Goal: Complete application form: Complete application form

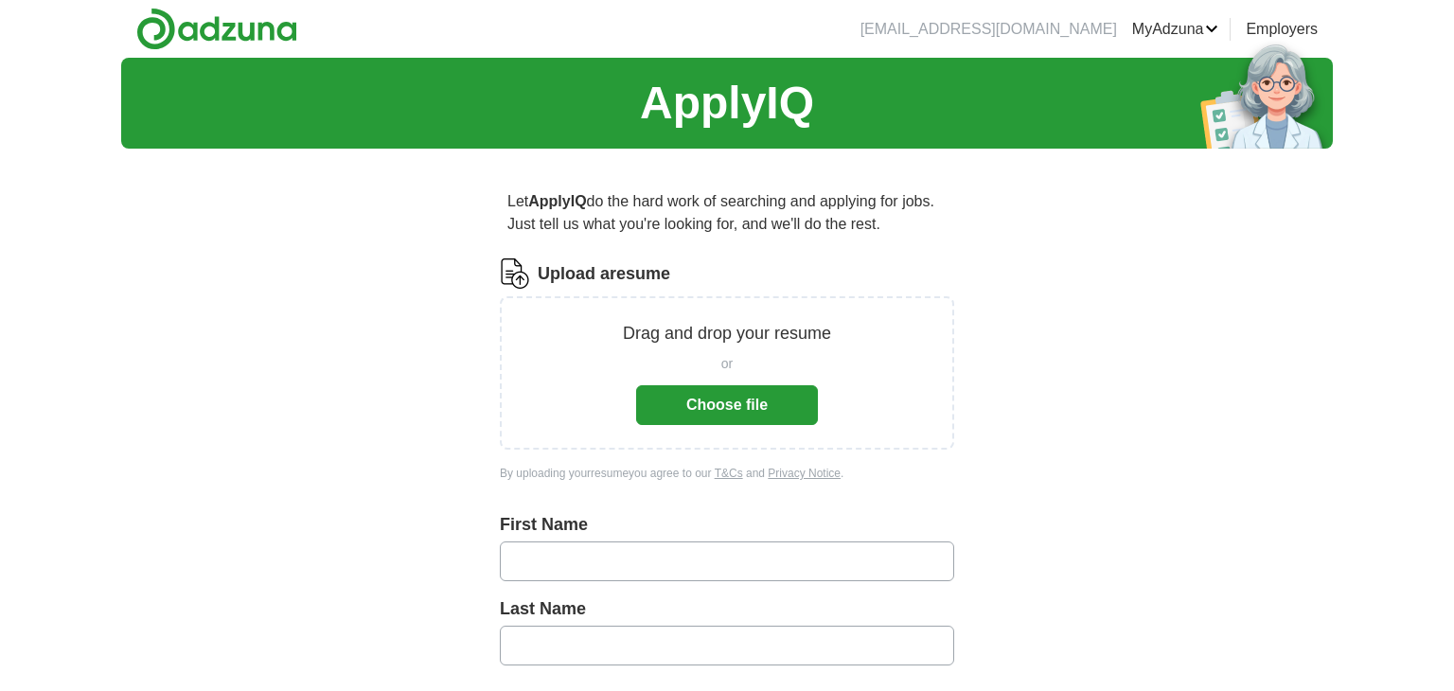
click at [601, 560] on input "text" at bounding box center [727, 562] width 455 height 40
click at [581, 526] on label "First Name" at bounding box center [727, 525] width 455 height 26
click at [581, 540] on div "First Name Enter a first name" at bounding box center [727, 565] width 455 height 107
click at [570, 567] on input "text" at bounding box center [727, 562] width 455 height 40
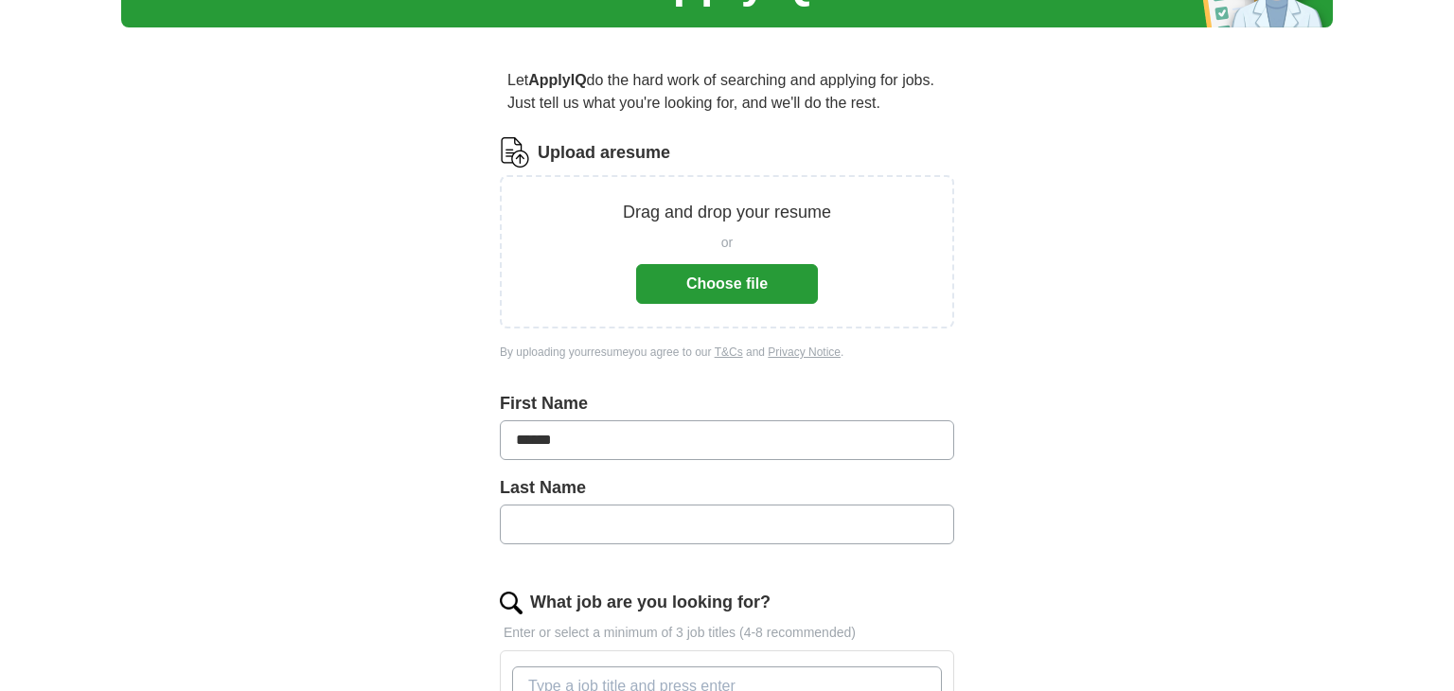
scroll to position [121, 0]
type input "*****"
click at [603, 515] on input "text" at bounding box center [727, 525] width 455 height 40
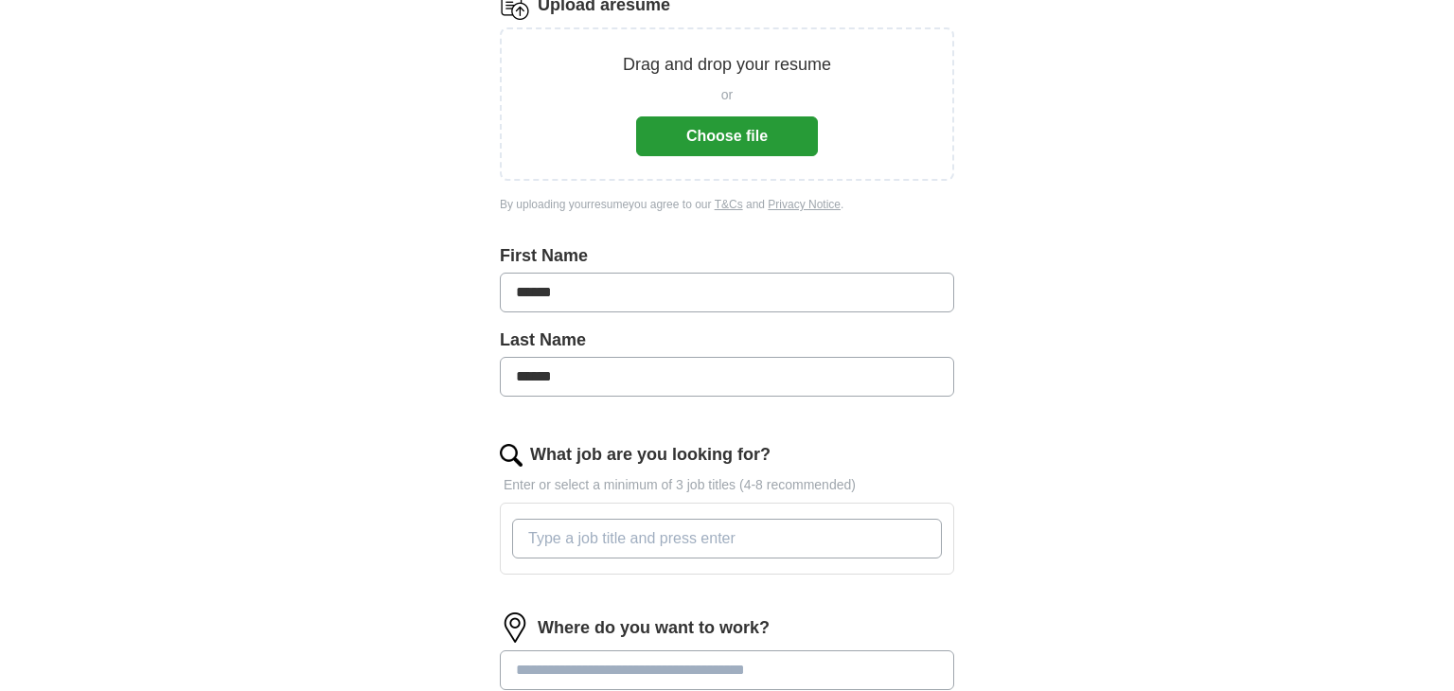
scroll to position [336, 0]
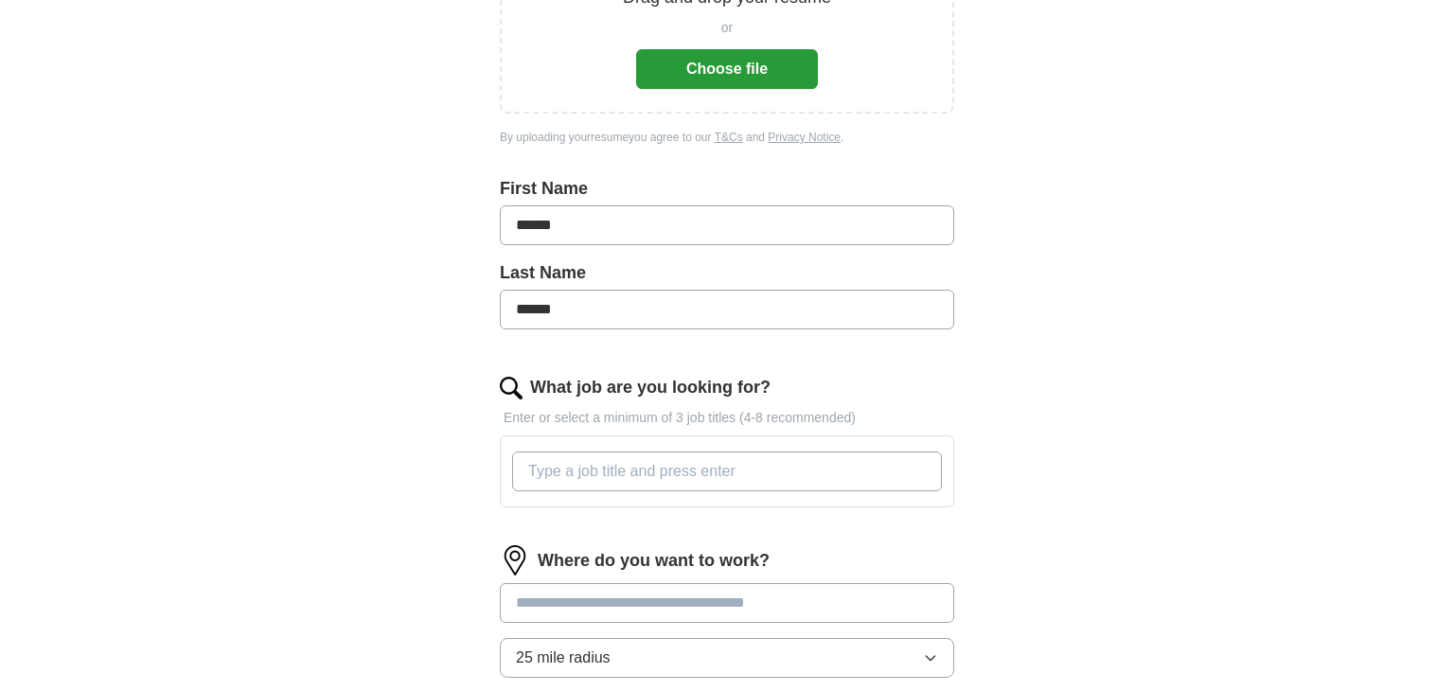
type input "*****"
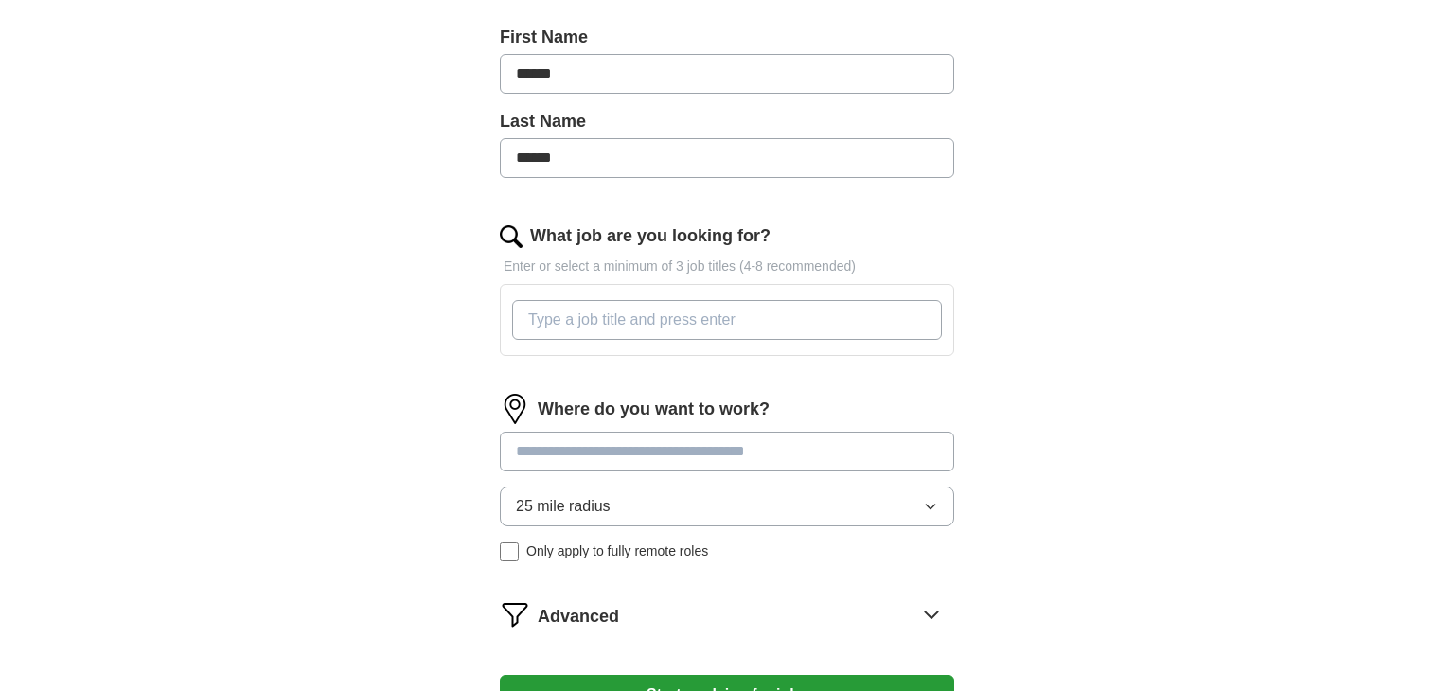
scroll to position [499, 0]
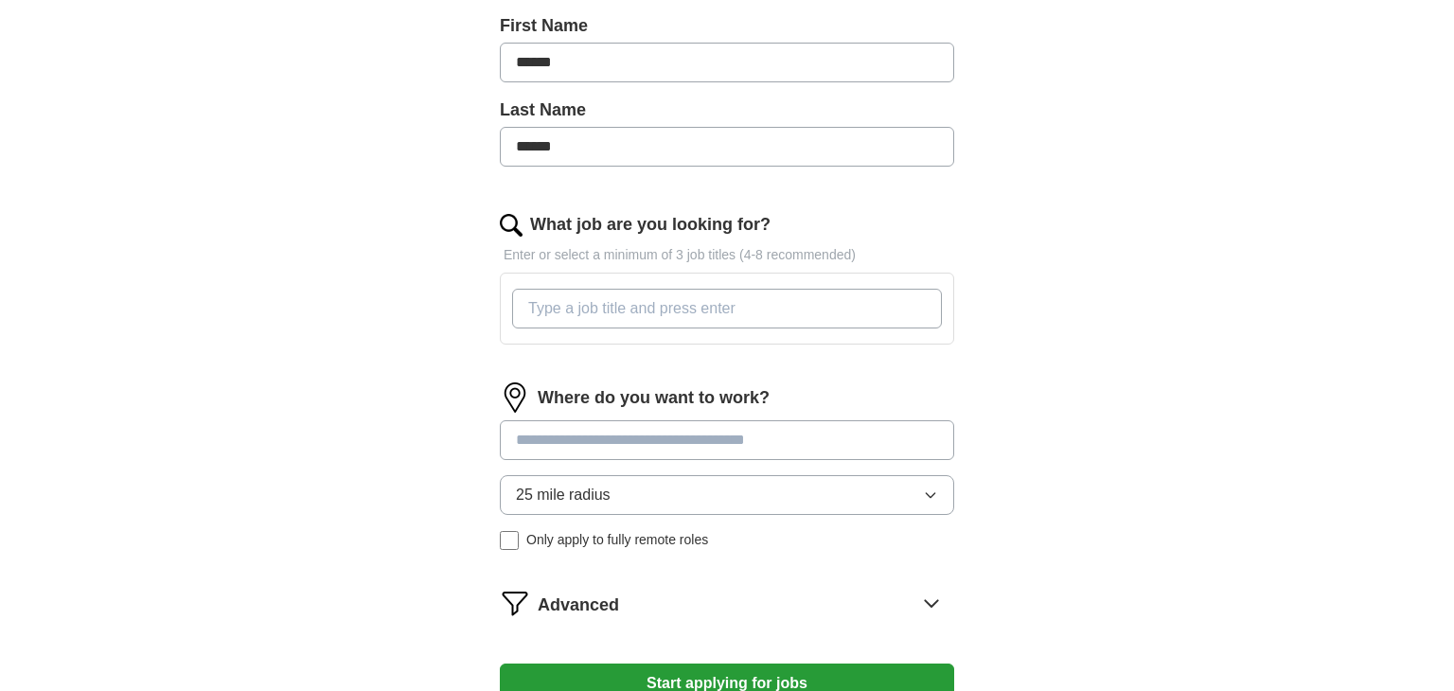
click at [647, 431] on input at bounding box center [727, 440] width 455 height 40
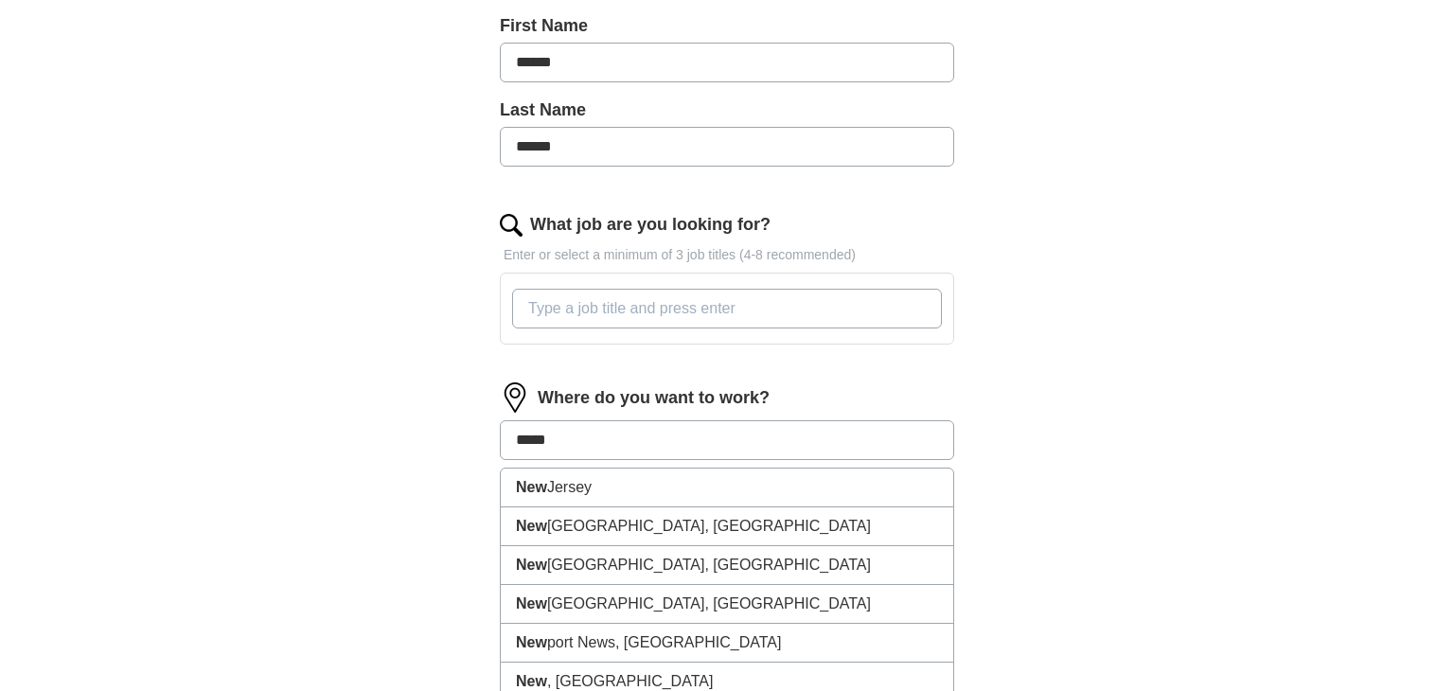
type input "******"
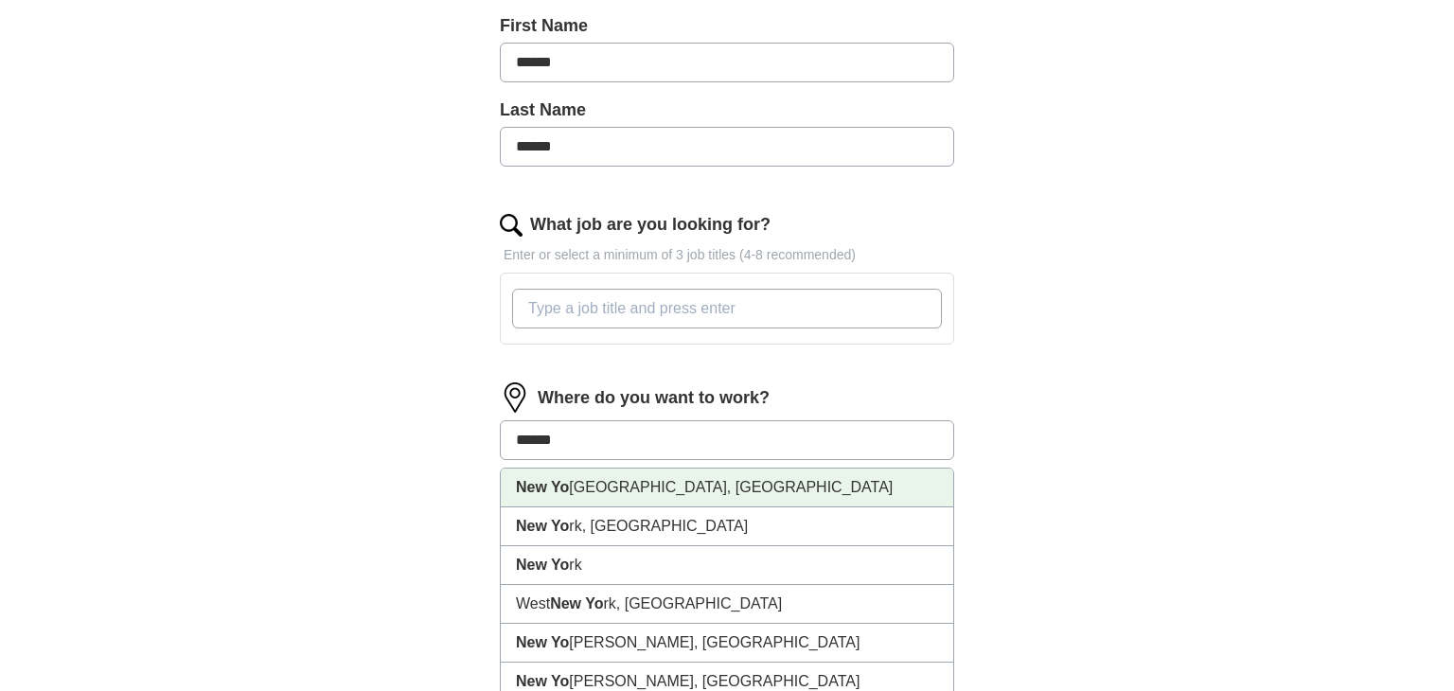
click at [576, 479] on li "[GEOGRAPHIC_DATA], [GEOGRAPHIC_DATA]" at bounding box center [727, 488] width 453 height 39
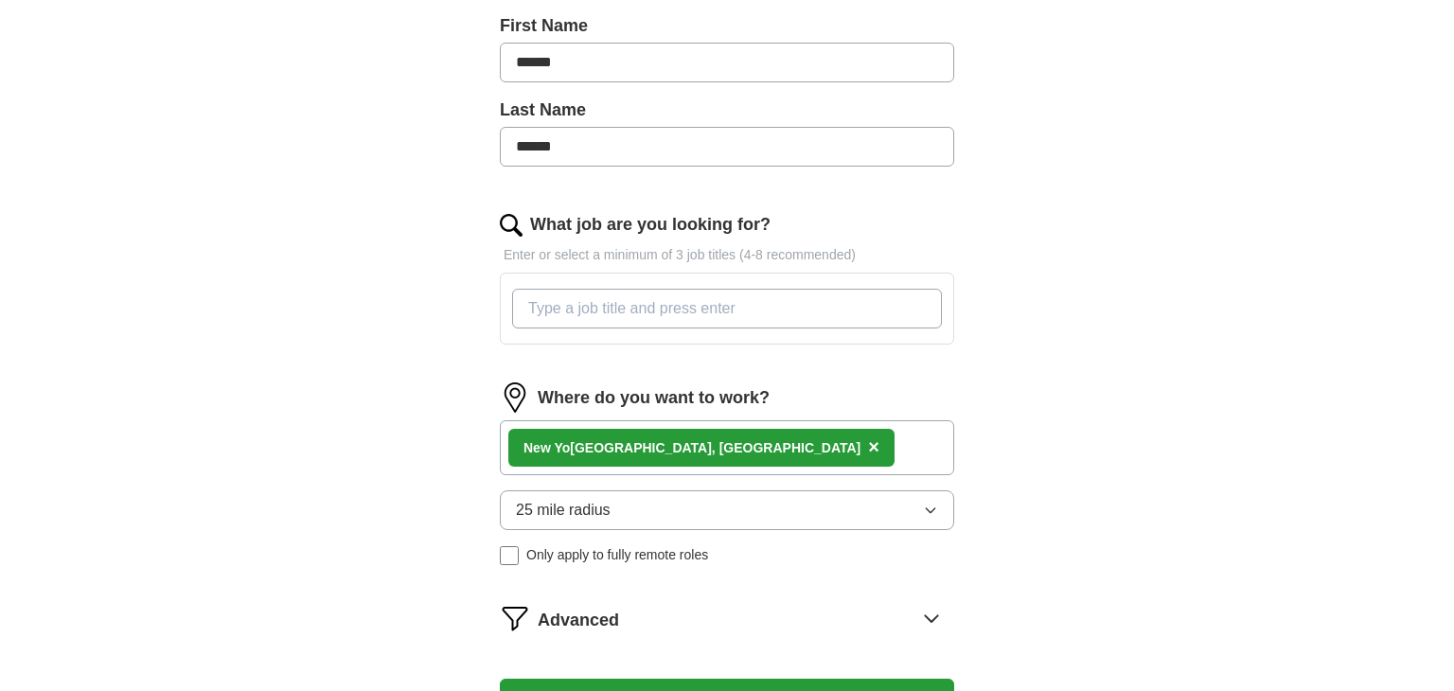
click at [687, 319] on input "What job are you looking for?" at bounding box center [727, 309] width 430 height 40
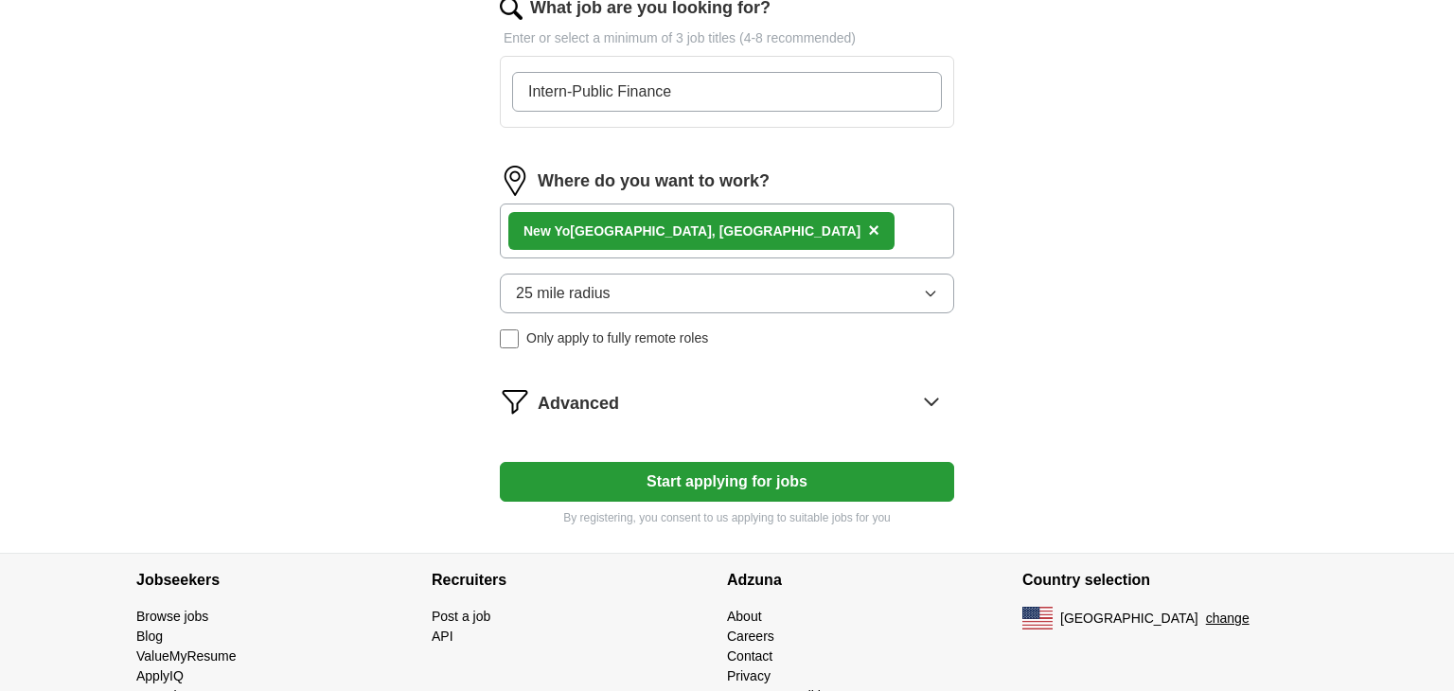
scroll to position [717, 0]
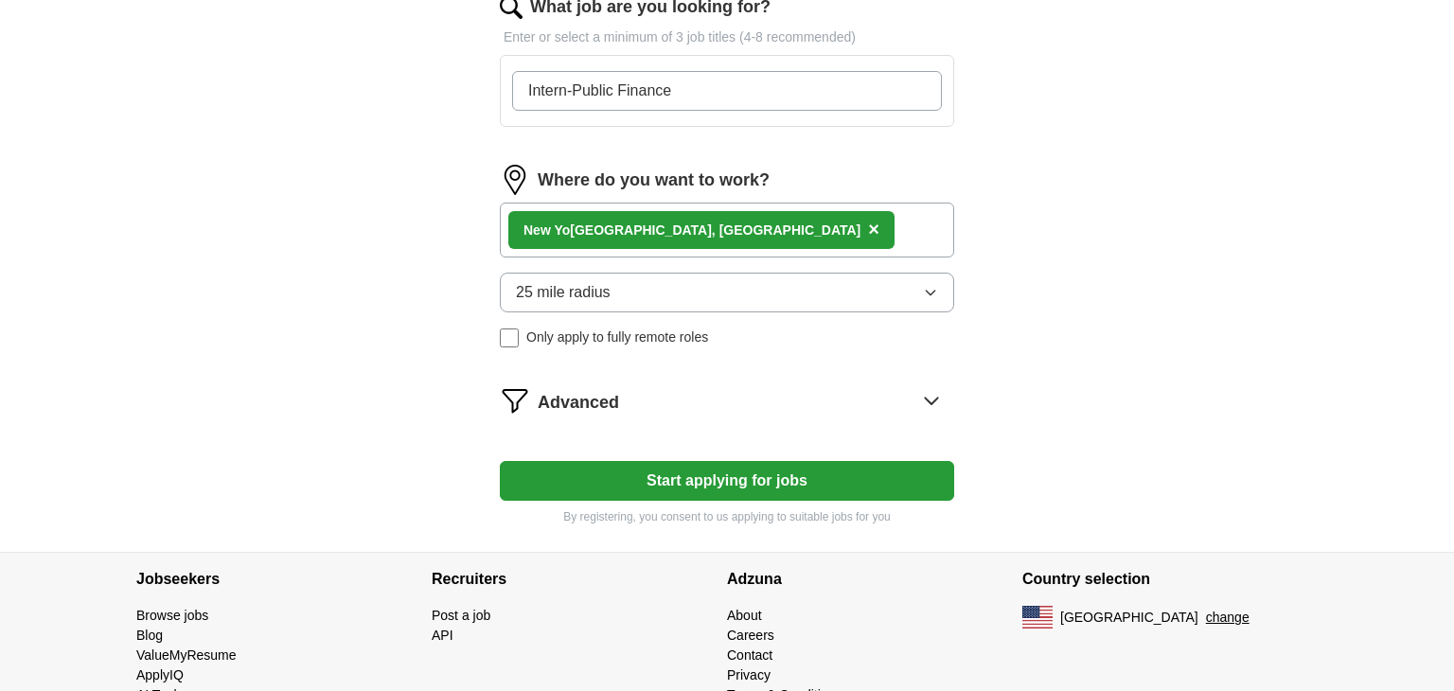
type input "Intern-Public Finance"
click at [727, 482] on button "Start applying for jobs" at bounding box center [727, 481] width 455 height 40
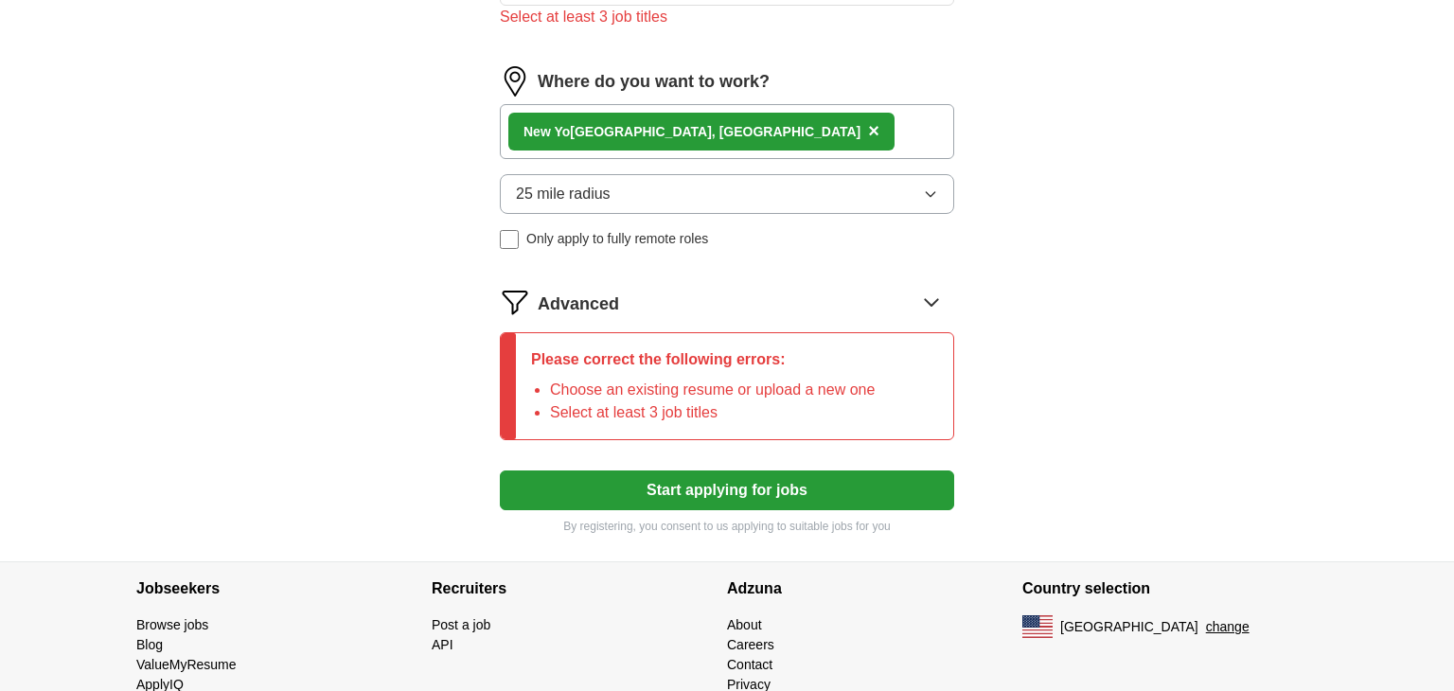
scroll to position [918, 0]
